Goal: Information Seeking & Learning: Learn about a topic

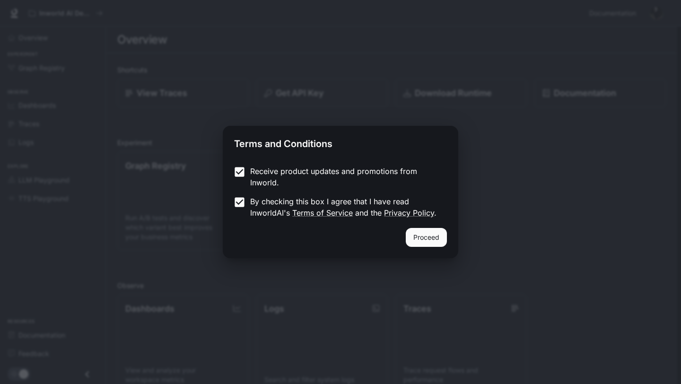
click at [418, 239] on button "Proceed" at bounding box center [426, 237] width 41 height 19
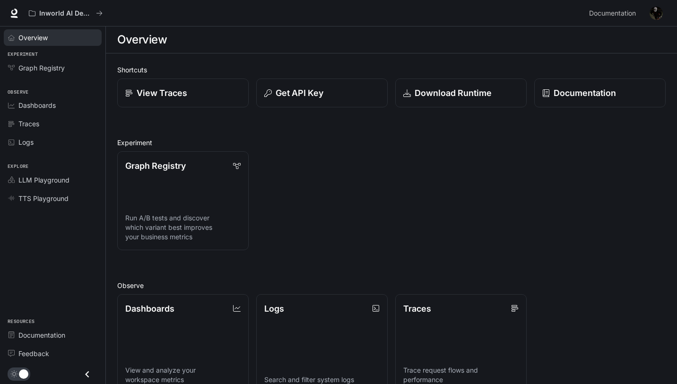
click at [48, 37] on div "Overview" at bounding box center [57, 38] width 79 height 10
click at [568, 97] on p "Documentation" at bounding box center [584, 93] width 63 height 13
